Goal: Navigation & Orientation: Find specific page/section

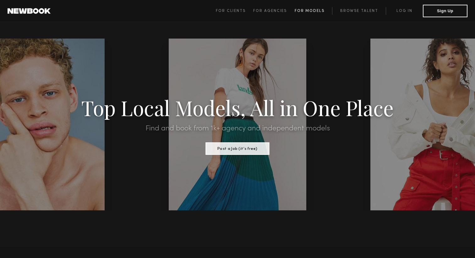
click at [309, 13] on link "For Models" at bounding box center [313, 11] width 38 height 8
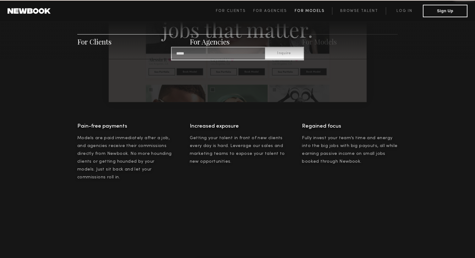
scroll to position [903, 0]
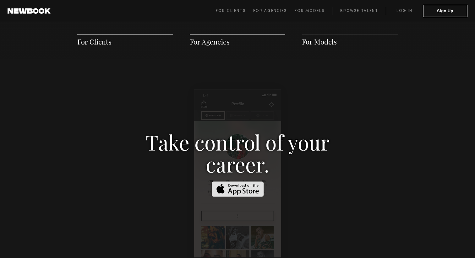
click at [322, 42] on span "For Models" at bounding box center [319, 41] width 35 height 9
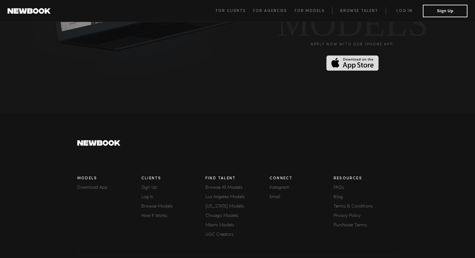
scroll to position [1710, 0]
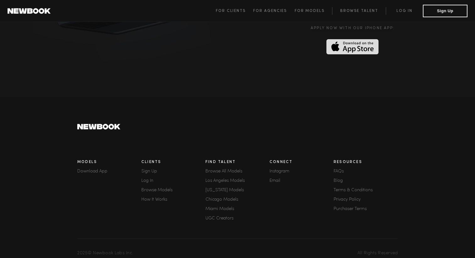
click at [162, 198] on link "How It Works" at bounding box center [173, 200] width 64 height 4
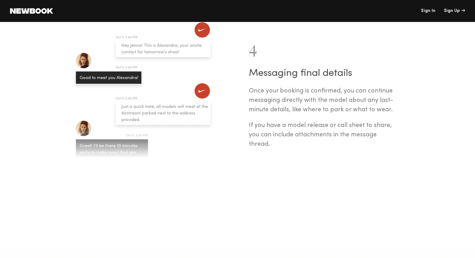
scroll to position [661, 0]
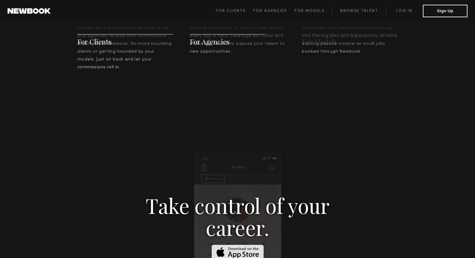
scroll to position [839, 0]
click at [317, 9] on span "For Models" at bounding box center [309, 11] width 30 height 4
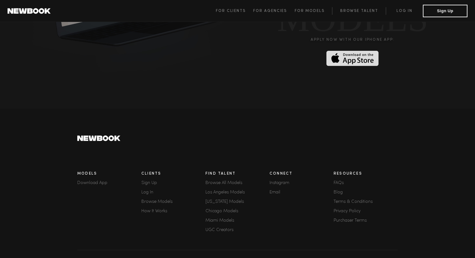
scroll to position [1710, 0]
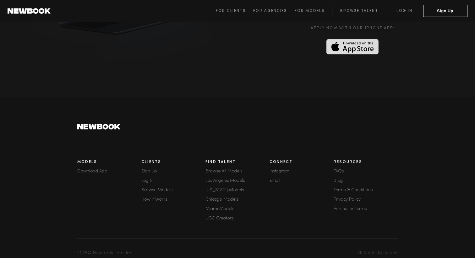
click at [234, 170] on link "Browse All Models" at bounding box center [237, 172] width 64 height 4
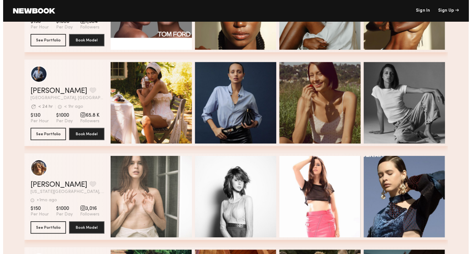
scroll to position [361, 0]
